Goal: Connect with others: Connect with others

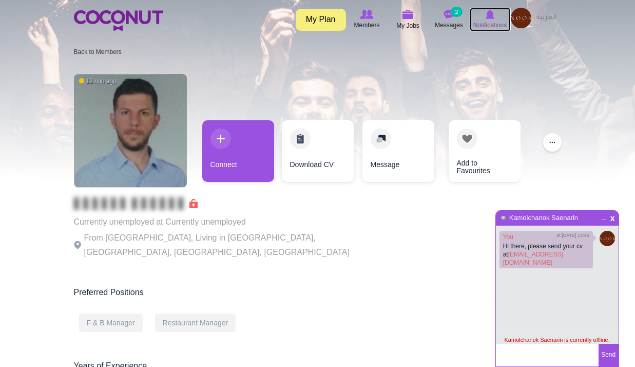
click at [495, 21] on span "Notifications" at bounding box center [489, 25] width 33 height 10
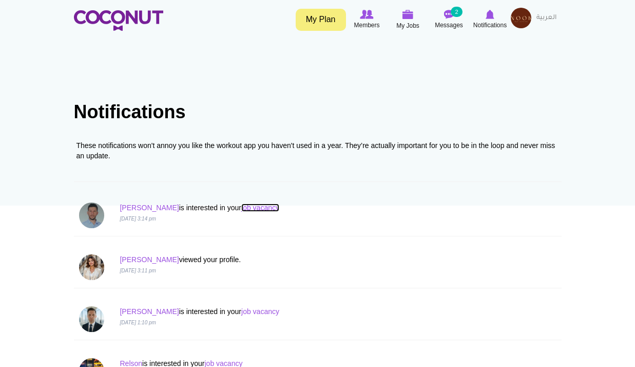
click at [241, 208] on link "job vacancy" at bounding box center [260, 207] width 38 height 8
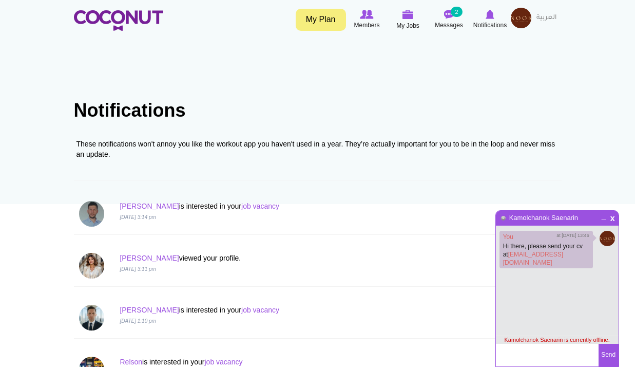
scroll to position [103, 0]
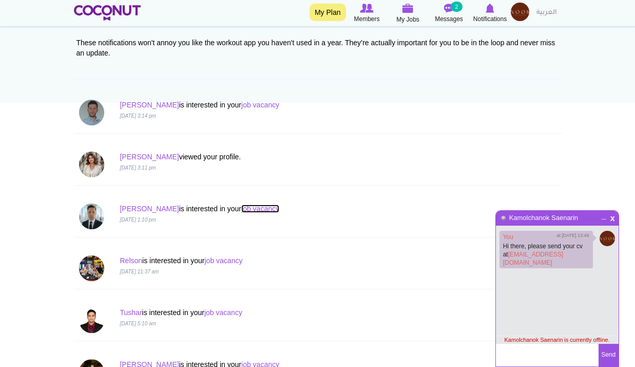
click at [241, 207] on link "job vacancy" at bounding box center [260, 208] width 38 height 8
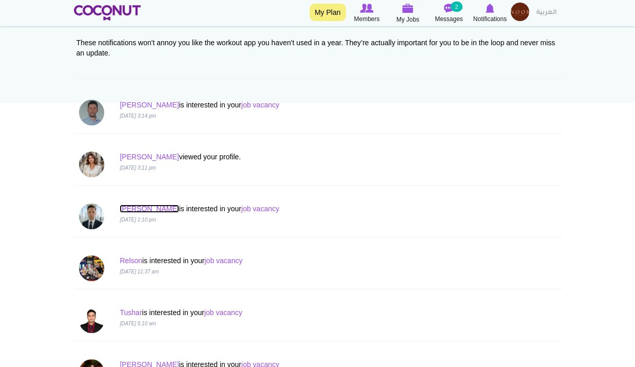
click at [132, 207] on link "[PERSON_NAME]" at bounding box center [149, 208] width 59 height 8
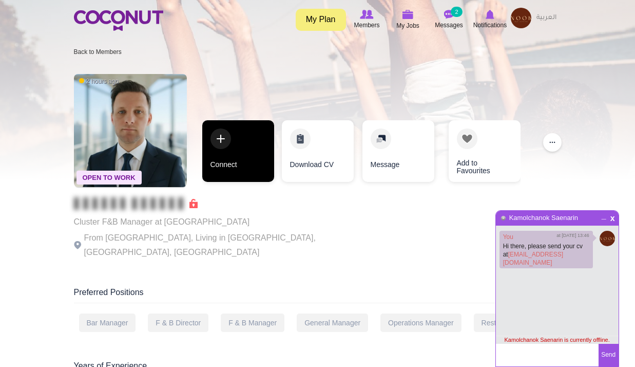
click at [238, 155] on link "Connect" at bounding box center [238, 151] width 72 height 62
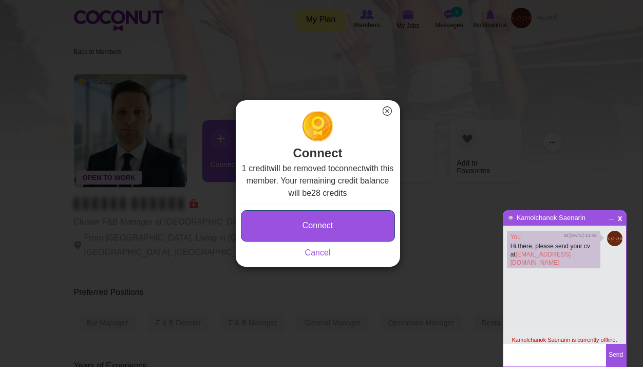
click at [330, 235] on button "Connect" at bounding box center [318, 225] width 154 height 31
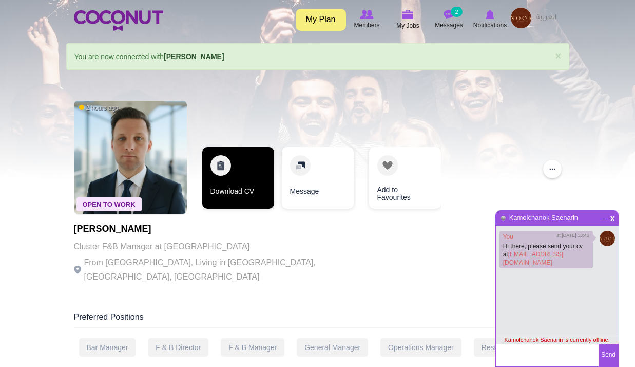
click at [236, 179] on link "Download CV" at bounding box center [238, 178] width 72 height 62
